Goal: Information Seeking & Learning: Learn about a topic

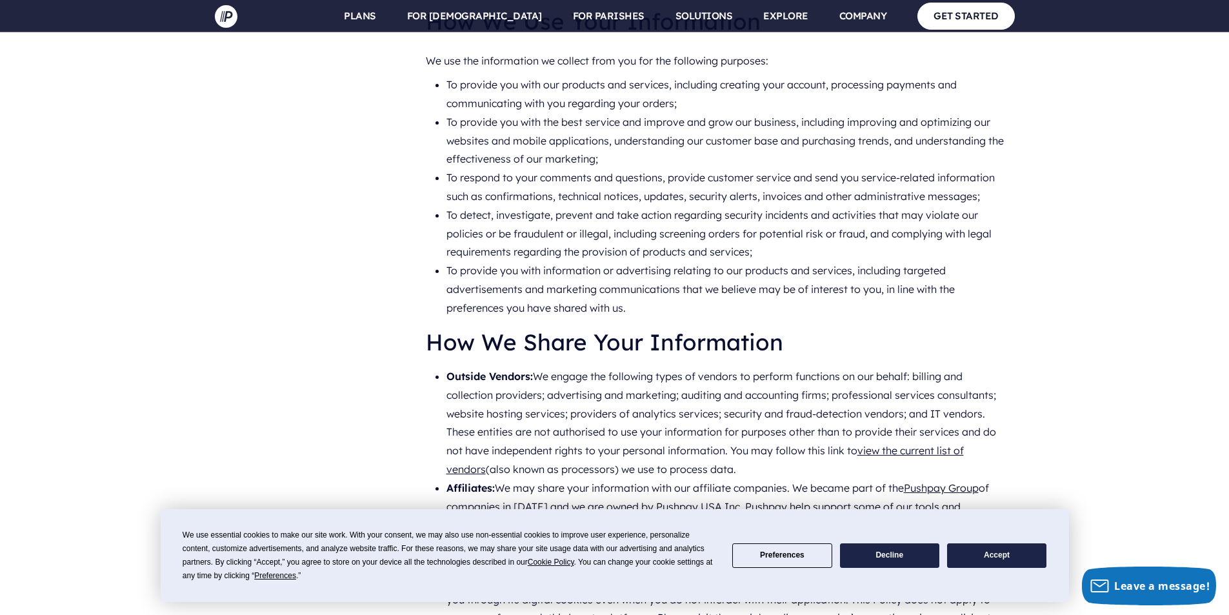
scroll to position [2281, 0]
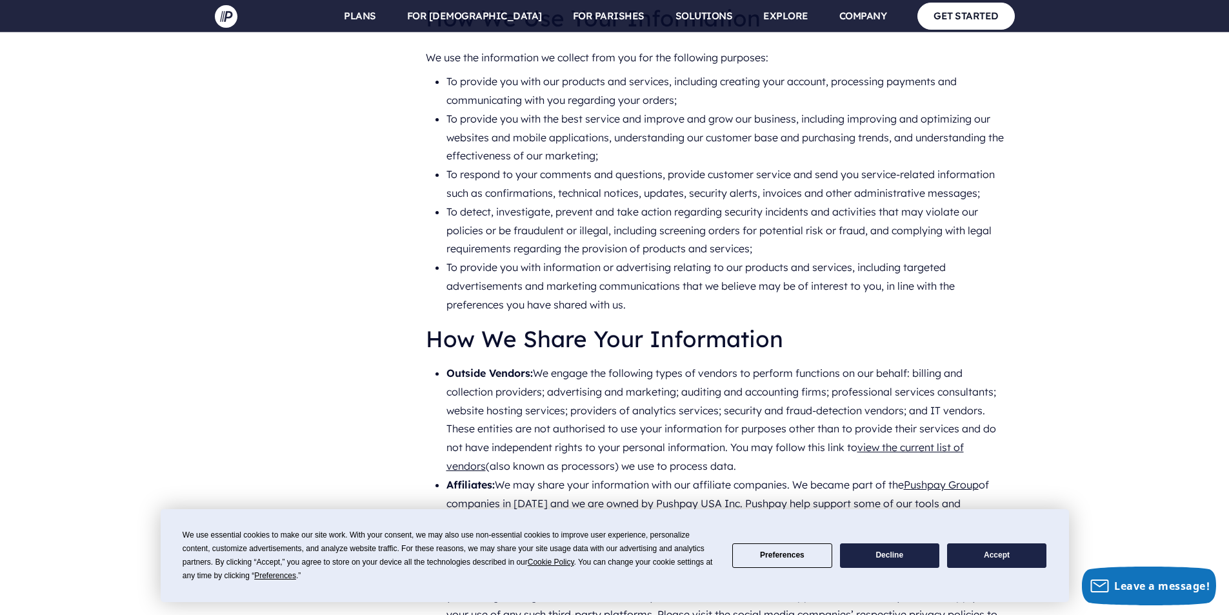
click at [884, 553] on button "Decline" at bounding box center [889, 555] width 99 height 25
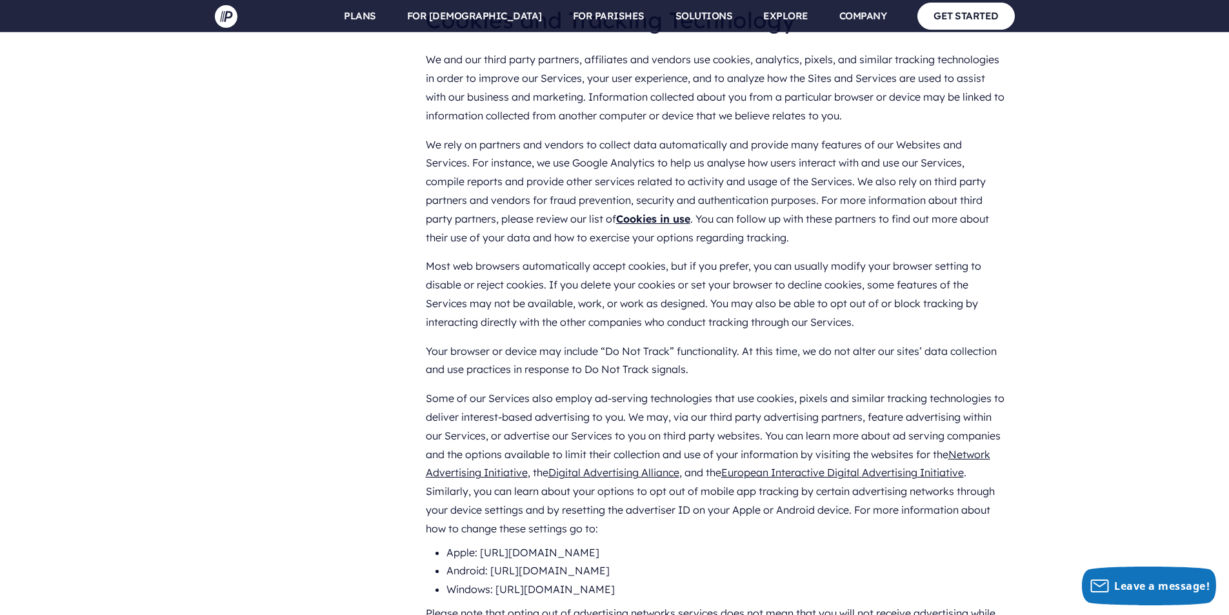
scroll to position [1572, 0]
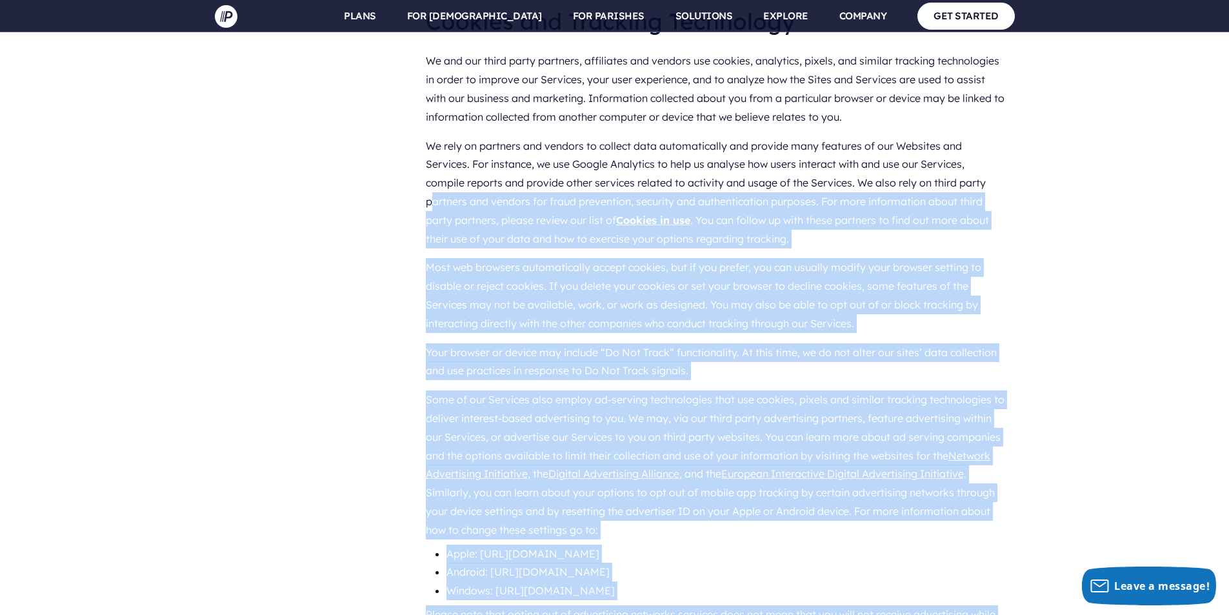
drag, startPoint x: 438, startPoint y: 99, endPoint x: 1003, endPoint y: 568, distance: 733.9
click at [1003, 568] on div "We and our third party partners, affiliates and vendors use cookies, analytics,…" at bounding box center [715, 374] width 579 height 657
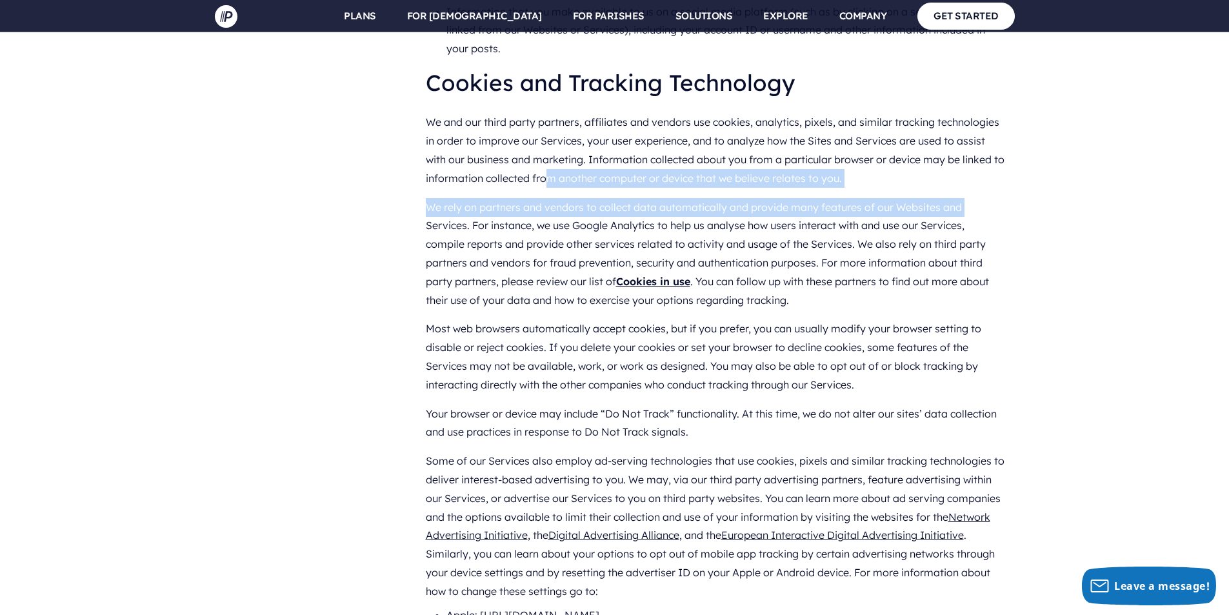
scroll to position [1506, 0]
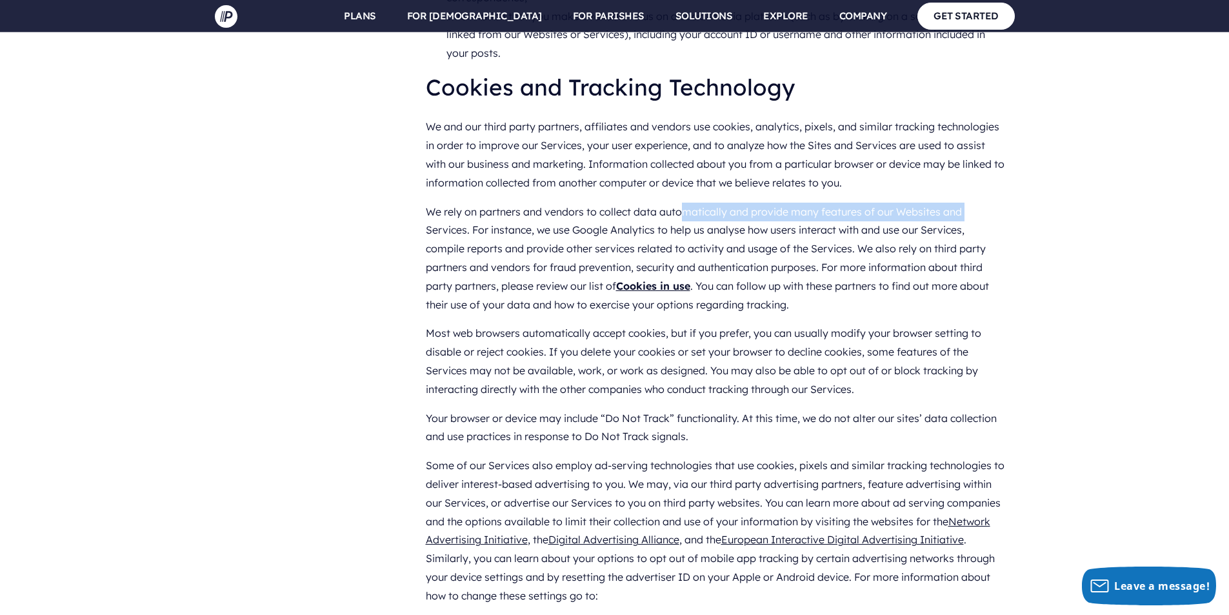
drag, startPoint x: 526, startPoint y: 76, endPoint x: 688, endPoint y: 111, distance: 165.6
click at [688, 197] on p "We rely on partners and vendors to collect data automatically and provide many …" at bounding box center [715, 258] width 579 height 122
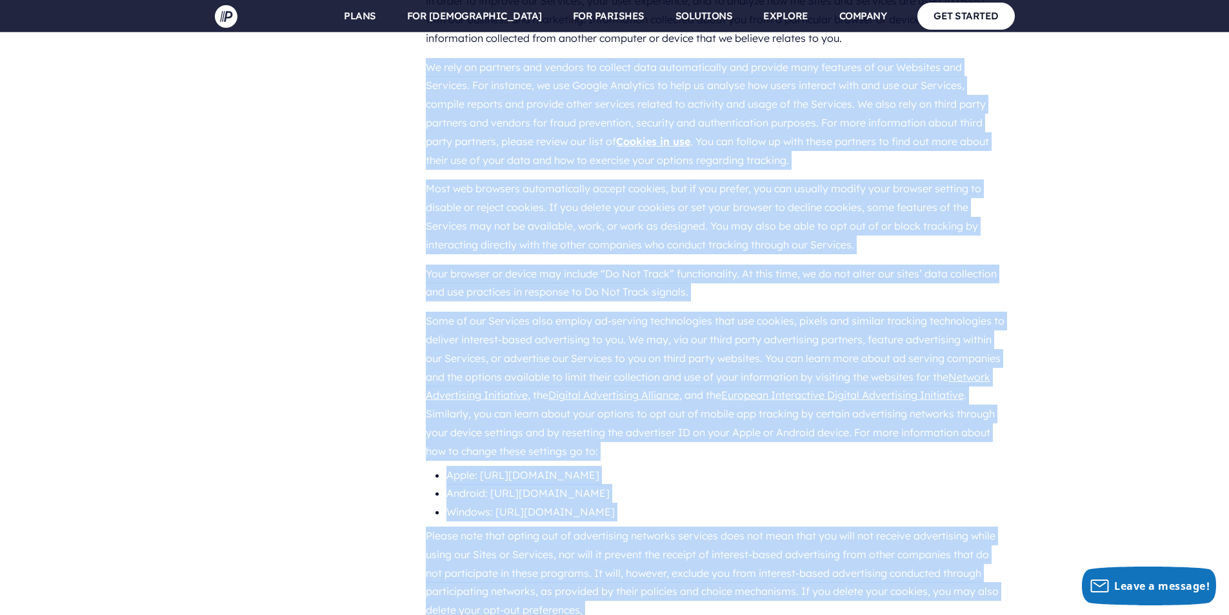
scroll to position [1655, 0]
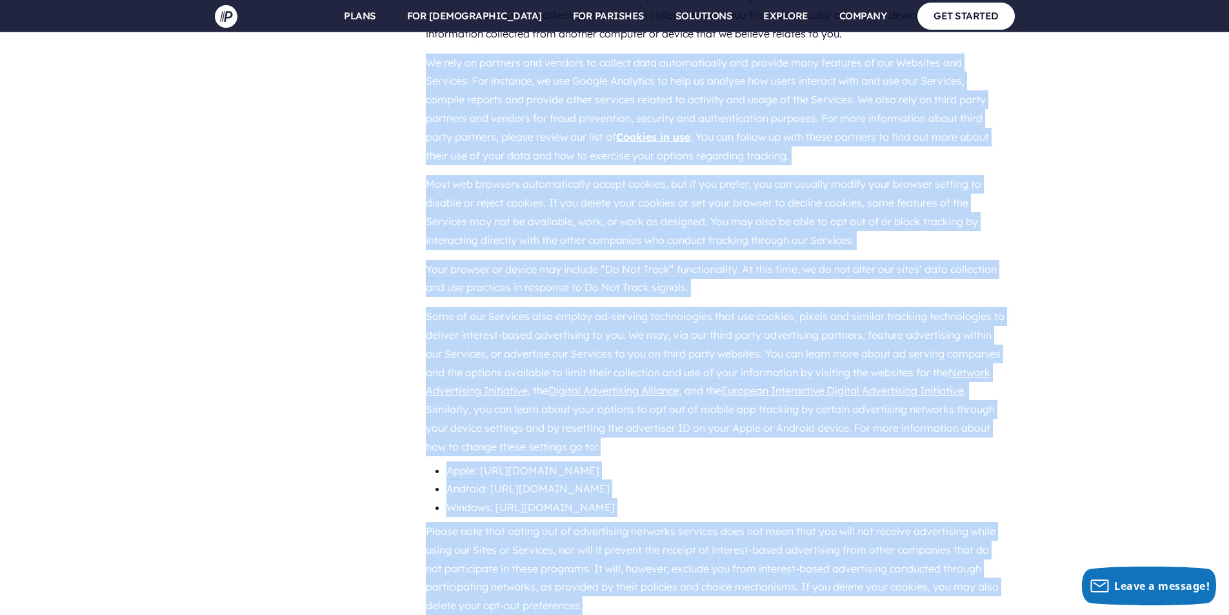
drag, startPoint x: 415, startPoint y: 114, endPoint x: 924, endPoint y: 505, distance: 642.1
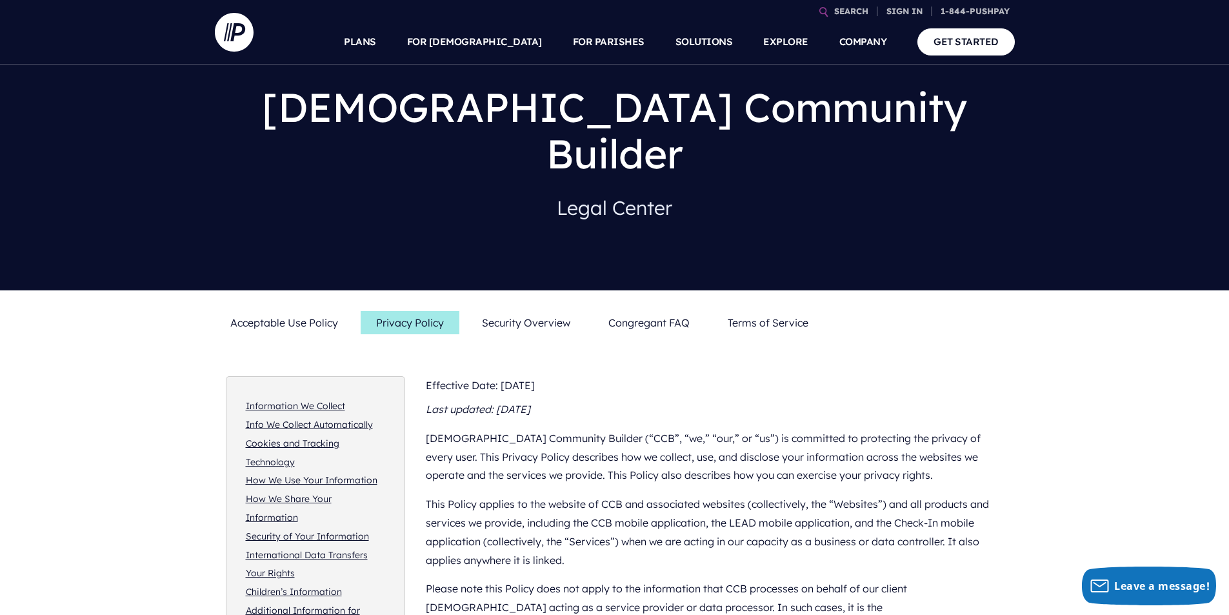
scroll to position [0, 0]
